Goal: Information Seeking & Learning: Learn about a topic

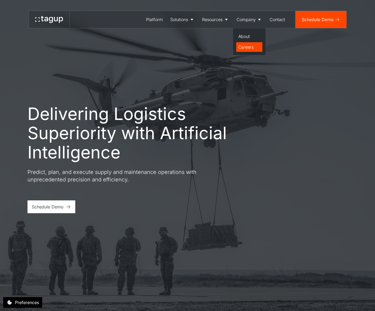
click at [243, 45] on div "Careers" at bounding box center [249, 47] width 22 height 6
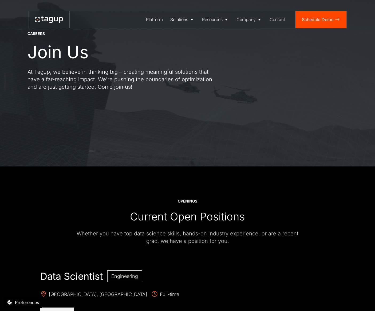
scroll to position [110, 0]
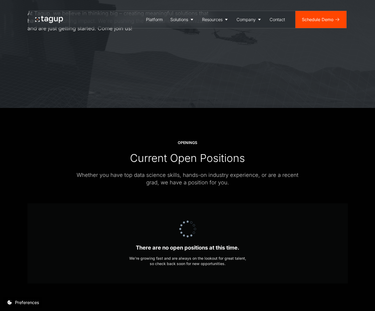
click at [203, 231] on div "There are no open positions at this time. We’re growing fast and are always on …" at bounding box center [187, 243] width 117 height 46
click at [223, 36] on div "Resource Library" at bounding box center [220, 36] width 33 height 6
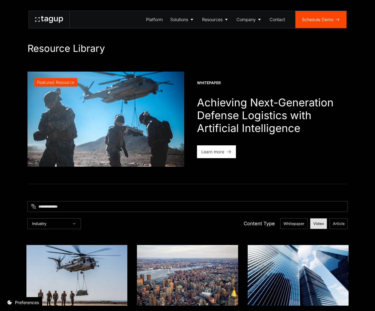
click at [304, 225] on span "Video" at bounding box center [293, 223] width 21 height 5
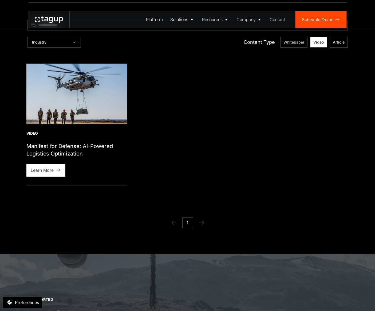
scroll to position [184, 0]
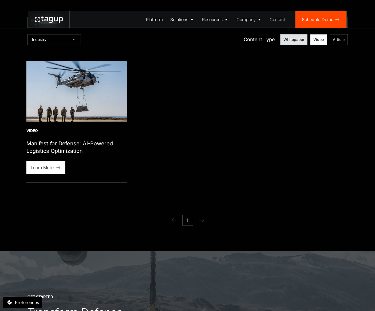
click at [294, 39] on span "Whitepaper" at bounding box center [293, 39] width 21 height 5
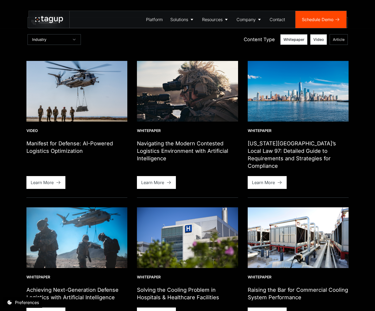
click at [276, 4] on div "Platform Solutions Solutions Defense Enterprise Resources Resource Library News…" at bounding box center [187, 14] width 375 height 28
